Goal: Transaction & Acquisition: Obtain resource

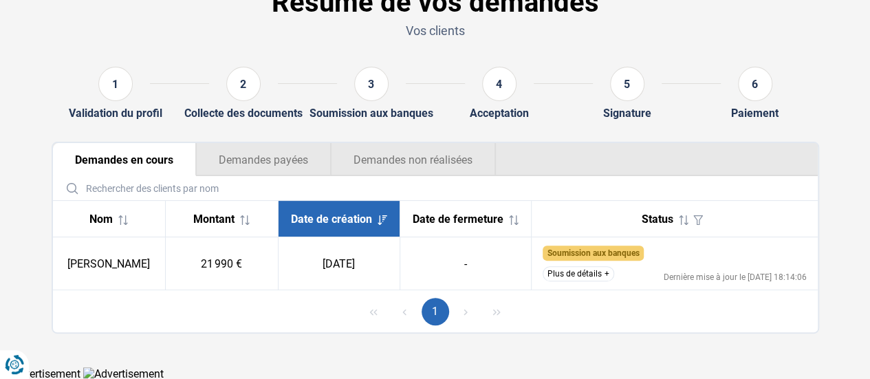
scroll to position [86, 0]
click at [577, 279] on button "Plus de détails" at bounding box center [579, 273] width 72 height 15
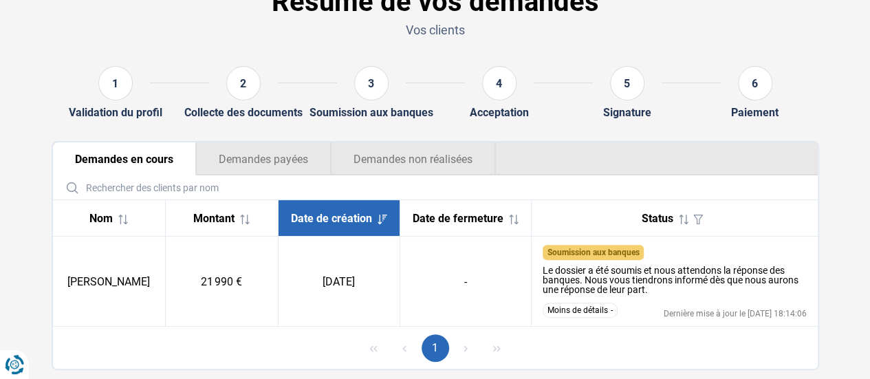
drag, startPoint x: 641, startPoint y: 312, endPoint x: 805, endPoint y: 316, distance: 163.8
click at [805, 316] on div "Moins de détails Dernière mise à jour le [DATE] 18:14:06" at bounding box center [675, 310] width 264 height 15
drag, startPoint x: 855, startPoint y: 266, endPoint x: 834, endPoint y: 262, distance: 21.7
click at [852, 266] on section "Résumé de vos demandes Vos clients 1 Validation du profil 2 Collecte des docume…" at bounding box center [435, 179] width 870 height 448
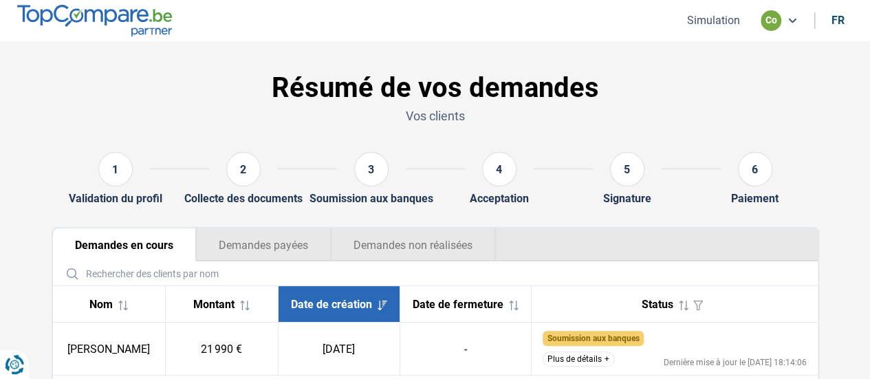
scroll to position [86, 0]
